Goal: Task Accomplishment & Management: Manage account settings

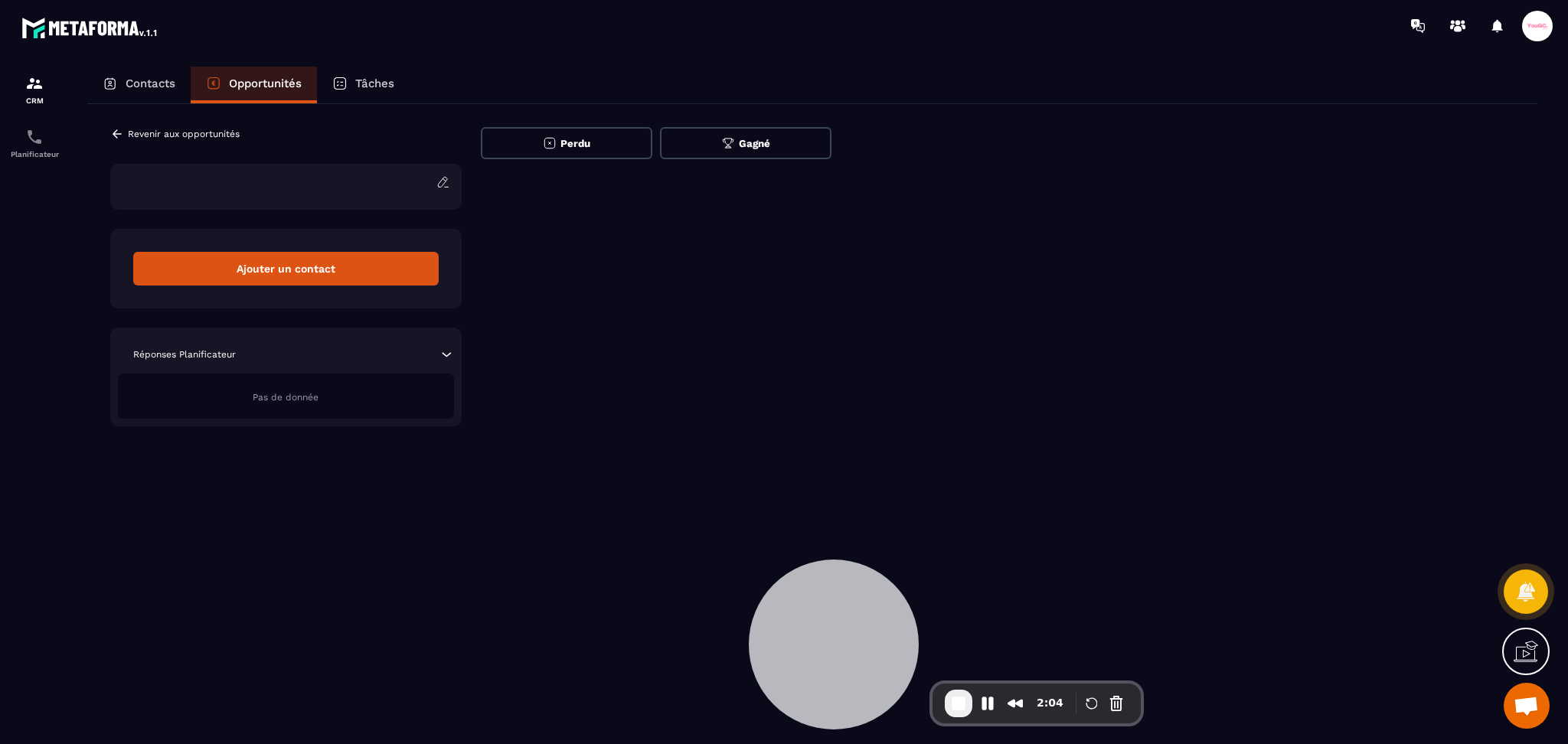
click at [685, 434] on div "Revenir aux opportunités Ajouter un contact Loading... [PERSON_NAME] rechercher…" at bounding box center [812, 276] width 1450 height 345
click at [116, 138] on icon at bounding box center [117, 134] width 14 height 14
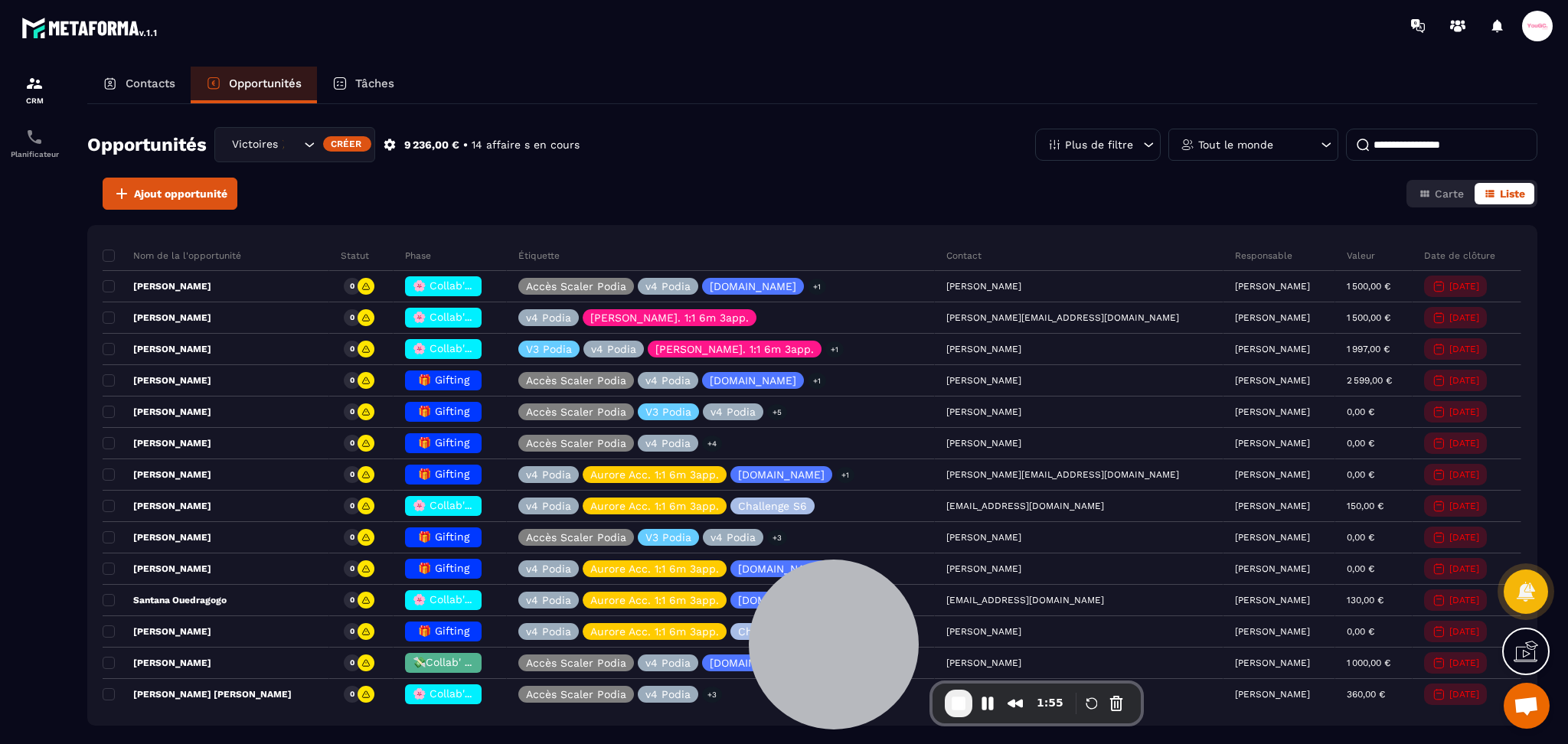
click at [248, 137] on div "Victoires 🎉" at bounding box center [264, 145] width 75 height 17
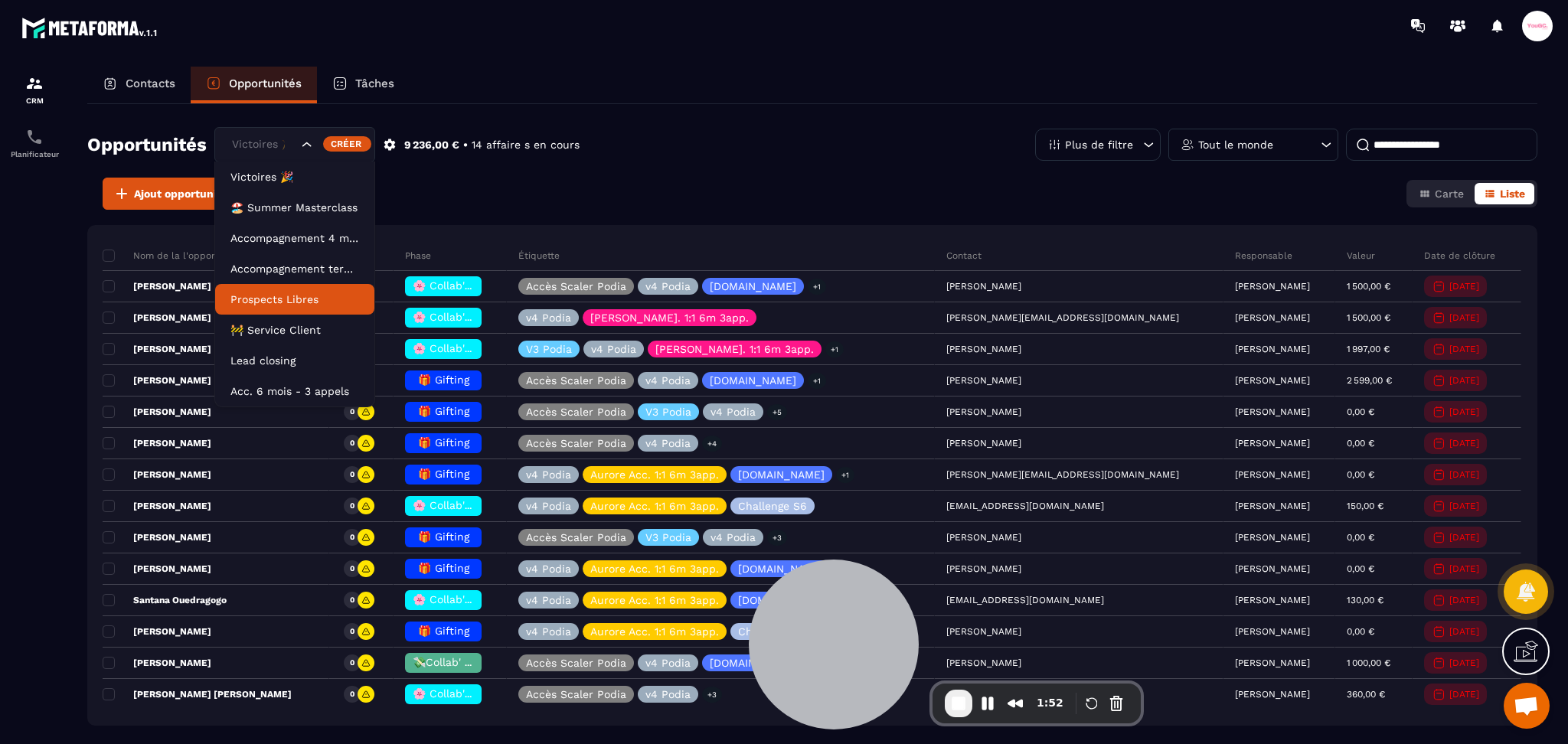
click at [266, 295] on p "Prospects Libres" at bounding box center [295, 299] width 129 height 16
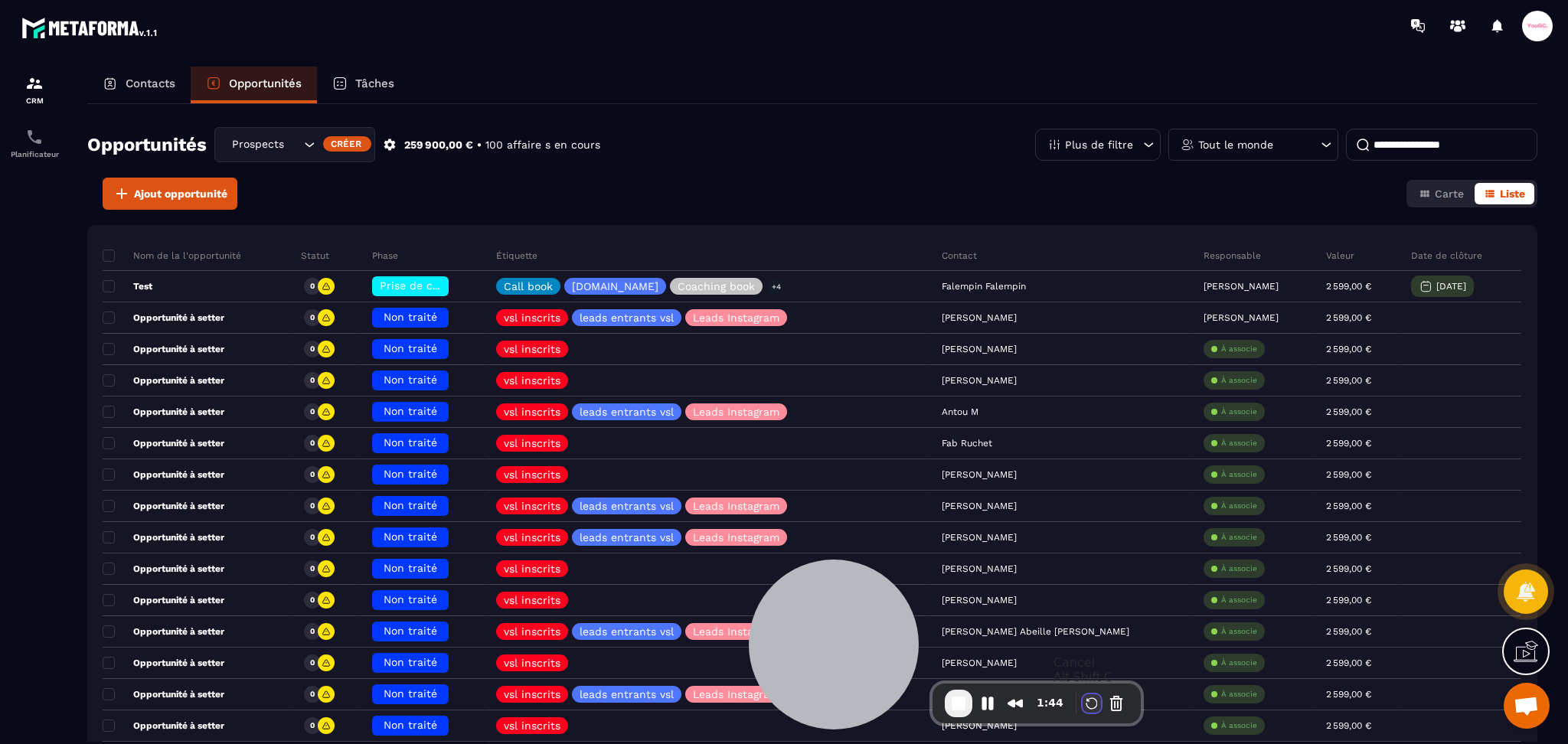
click at [1088, 696] on button "Restart Recording" at bounding box center [1091, 703] width 19 height 19
click at [275, 144] on div "Prospects Libres" at bounding box center [264, 145] width 75 height 17
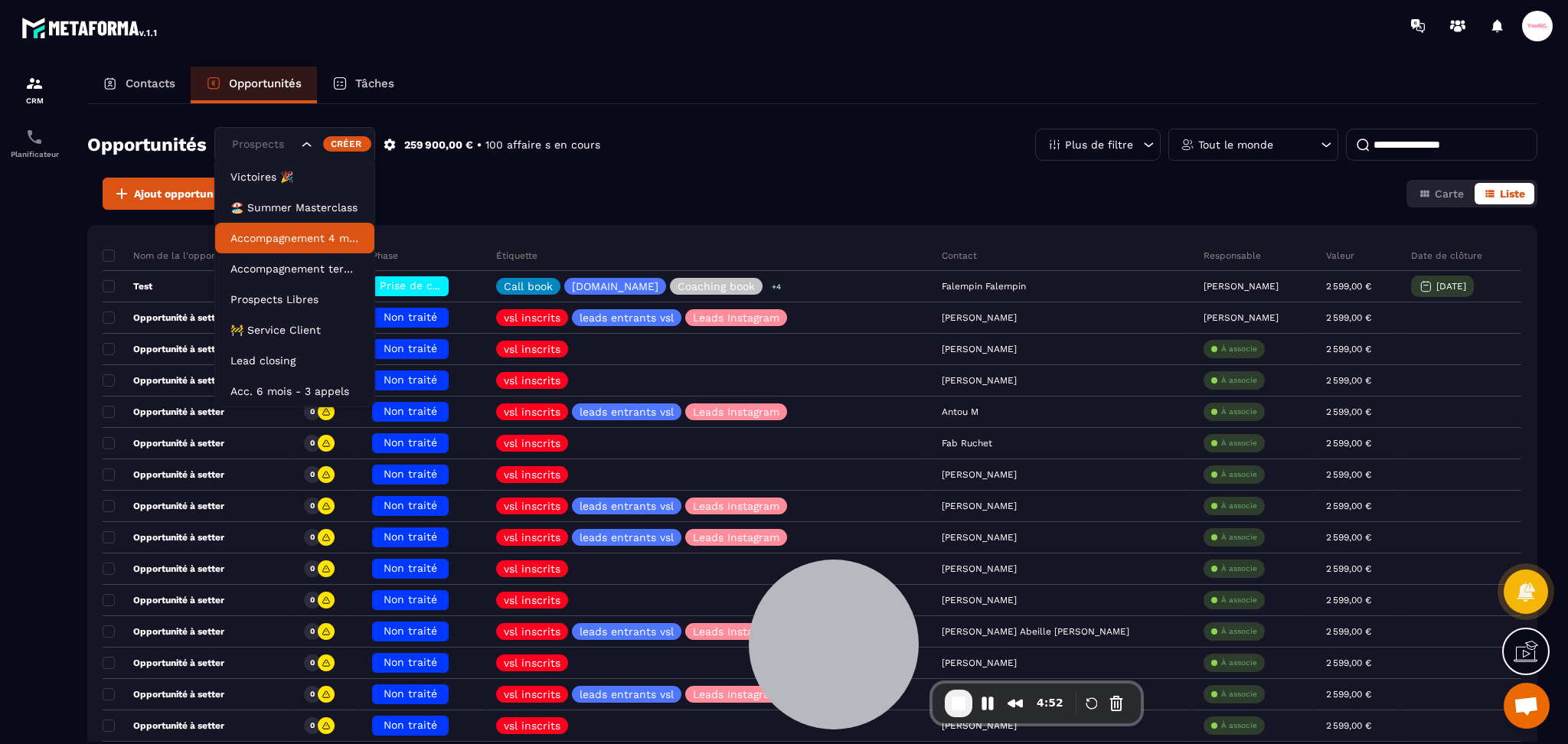
click at [417, 193] on div "Ajout opportunité Carte Liste" at bounding box center [812, 193] width 1450 height 32
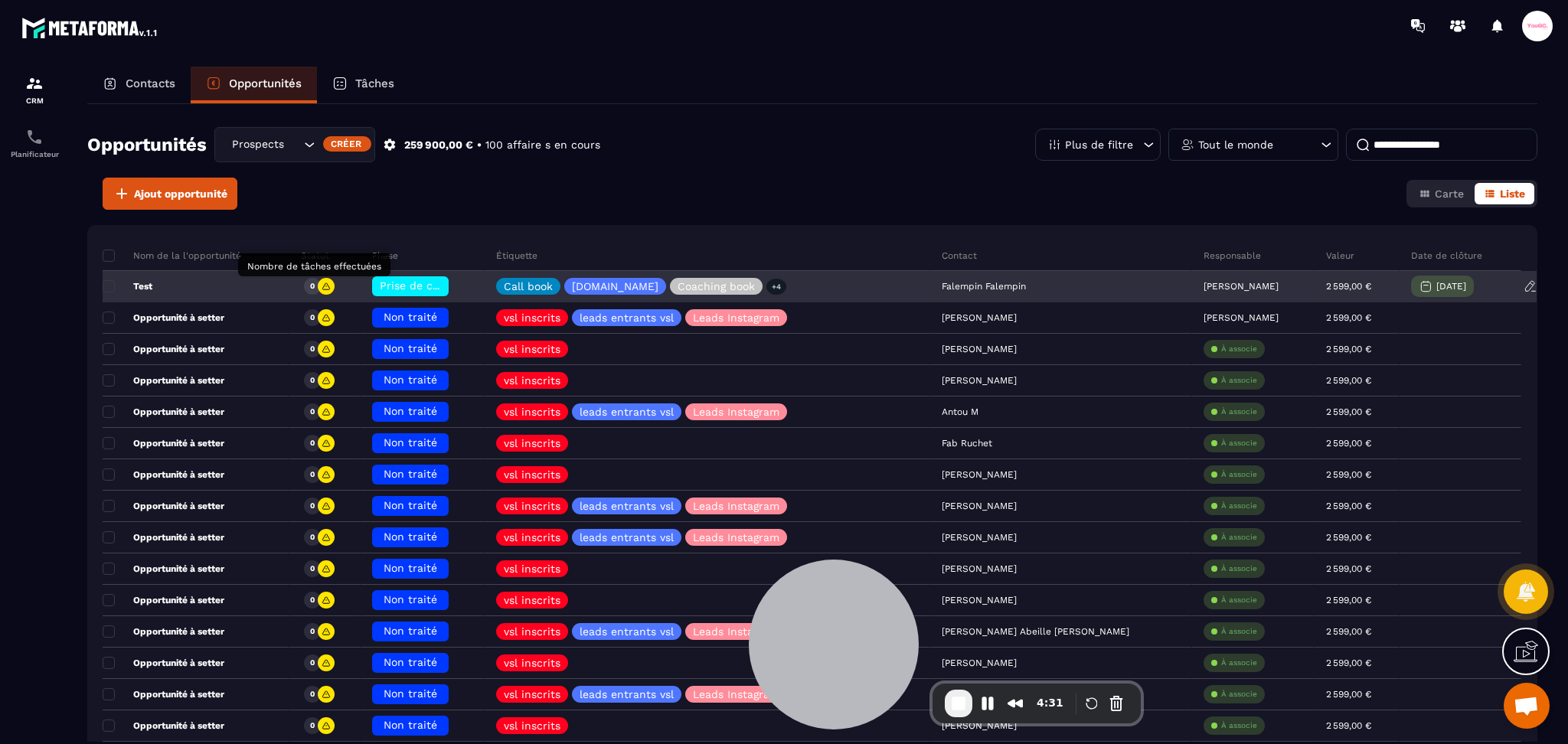
click at [321, 287] on div "0" at bounding box center [312, 286] width 17 height 17
